Goal: Task Accomplishment & Management: Use online tool/utility

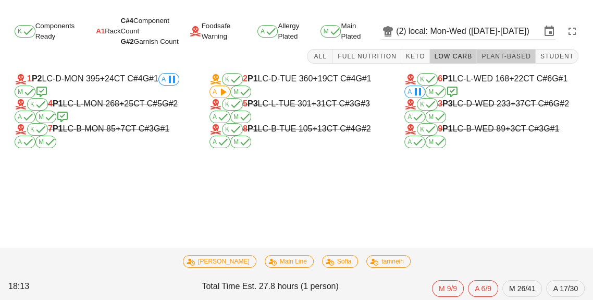
click at [514, 57] on span "Plant-Based" at bounding box center [506, 56] width 50 height 7
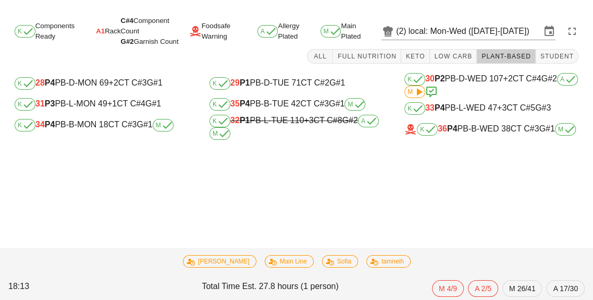
click at [110, 116] on div "K 34 P4 PB-B-MON 18 CT C#3 G#1 M" at bounding box center [101, 125] width 191 height 21
click at [133, 107] on div "K 31 P3 PB-L-MON 49 +1 CT C#4 G#1" at bounding box center [102, 104] width 174 height 13
type input "31"
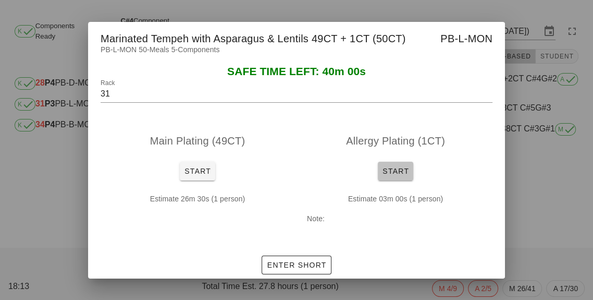
click at [410, 174] on button "Start" at bounding box center [395, 171] width 35 height 19
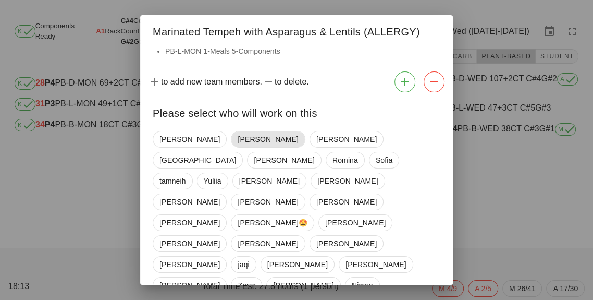
click at [238, 138] on span "[PERSON_NAME]" at bounding box center [268, 139] width 60 height 16
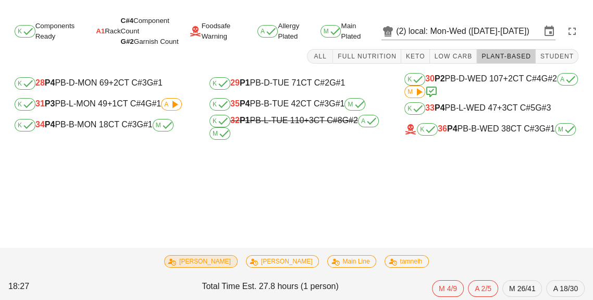
click at [213, 257] on span "[PERSON_NAME]" at bounding box center [201, 261] width 60 height 11
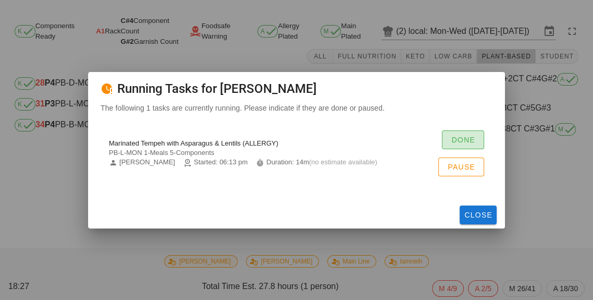
click at [463, 140] on span "Done" at bounding box center [463, 140] width 25 height 8
